Goal: Information Seeking & Learning: Check status

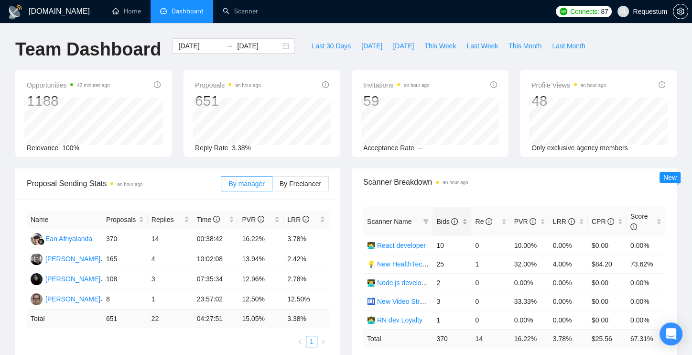
click at [463, 224] on div "Bids" at bounding box center [452, 221] width 31 height 11
click at [528, 299] on td "14.29%" at bounding box center [530, 301] width 39 height 19
click at [180, 42] on input "[DATE]" at bounding box center [200, 46] width 44 height 11
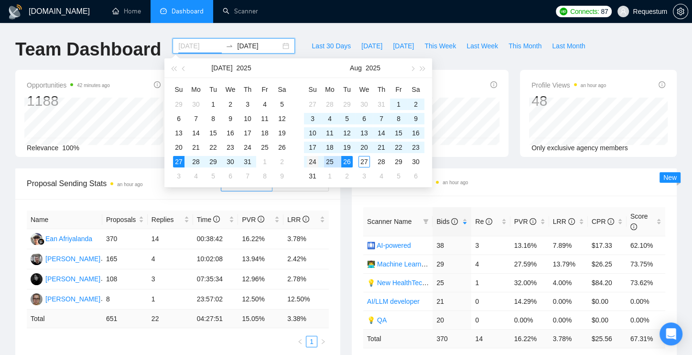
type input "[DATE]"
click at [317, 161] on div "24" at bounding box center [312, 161] width 11 height 11
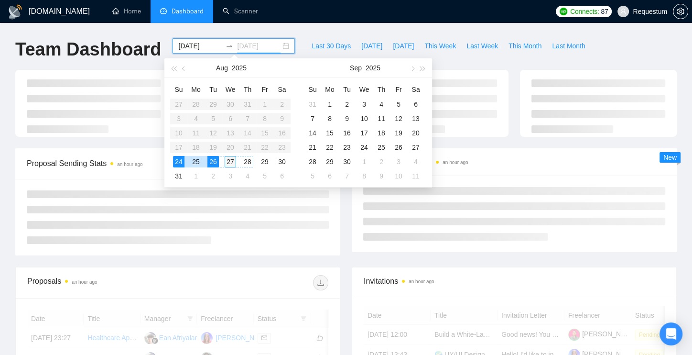
type input "[DATE]"
click at [235, 160] on div "27" at bounding box center [230, 161] width 11 height 11
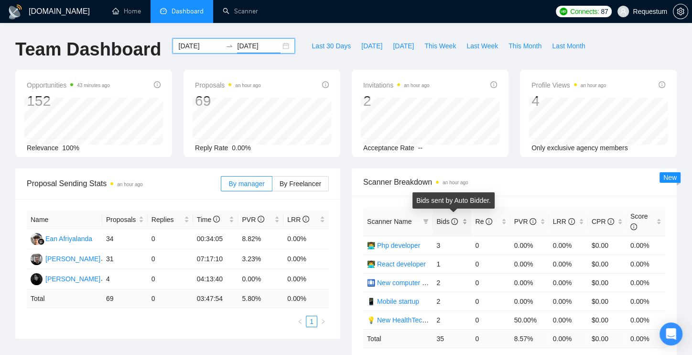
click at [467, 222] on div "Bids" at bounding box center [452, 221] width 31 height 11
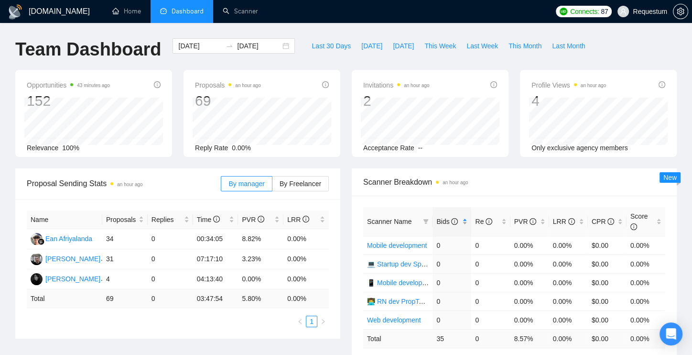
click at [466, 222] on div "Bids" at bounding box center [452, 221] width 31 height 11
click at [129, 9] on link "Home" at bounding box center [126, 11] width 29 height 8
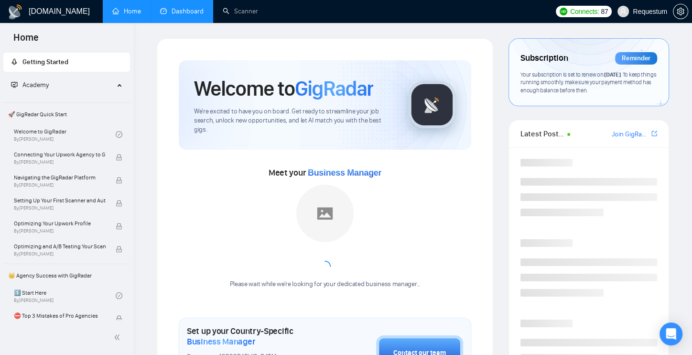
click at [164, 10] on link "Dashboard" at bounding box center [182, 11] width 44 height 8
